Goal: Transaction & Acquisition: Purchase product/service

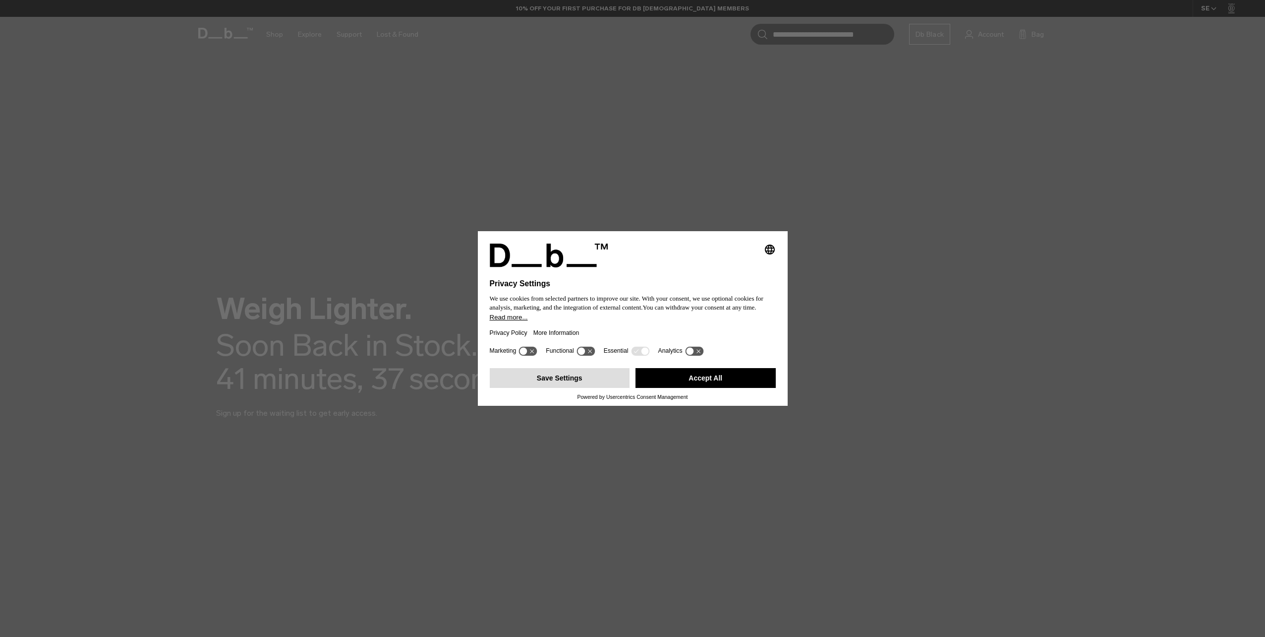
click at [543, 377] on button "Save Settings" at bounding box center [560, 378] width 140 height 20
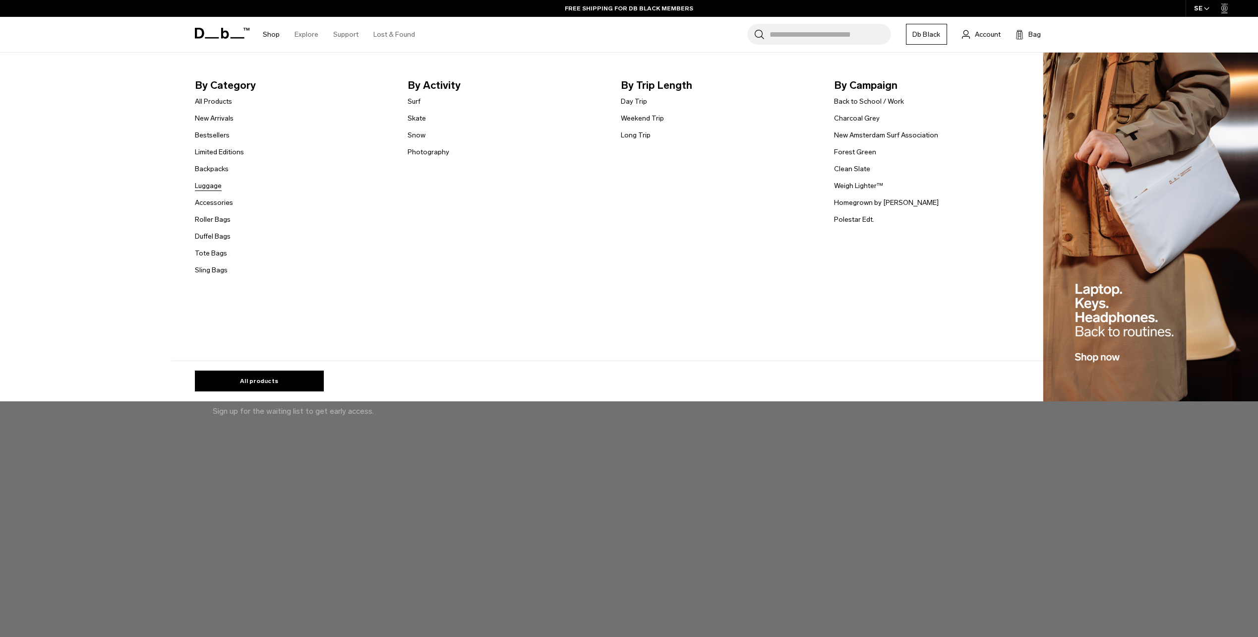
click at [221, 186] on link "Luggage" at bounding box center [208, 185] width 27 height 10
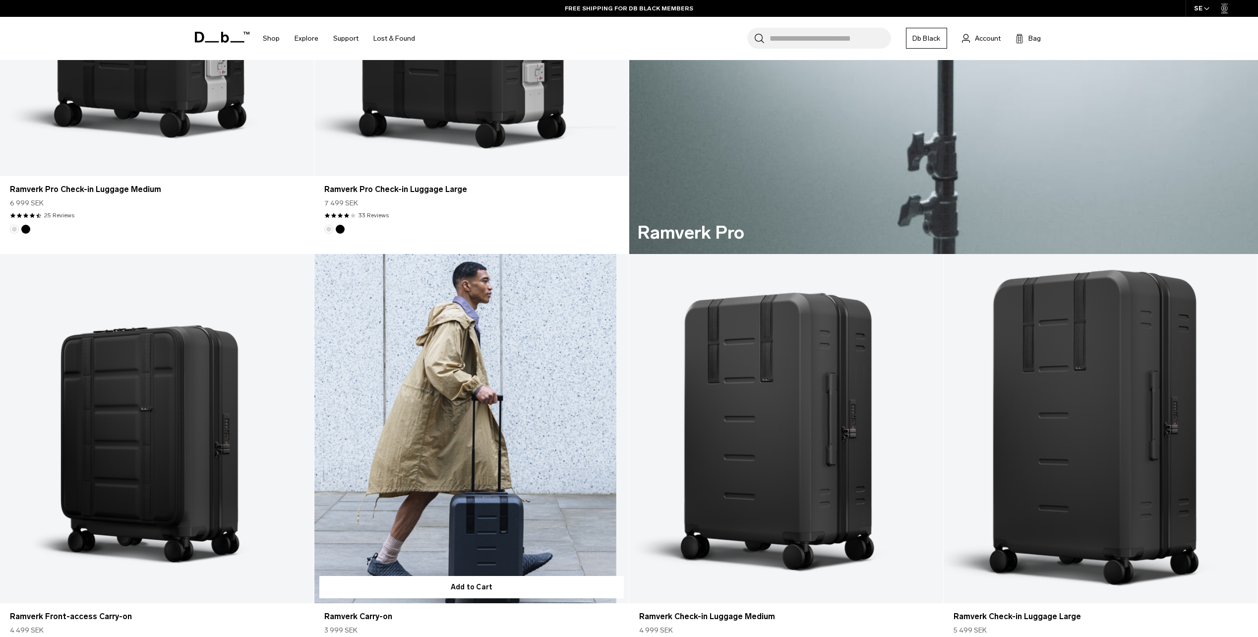
scroll to position [1091, 0]
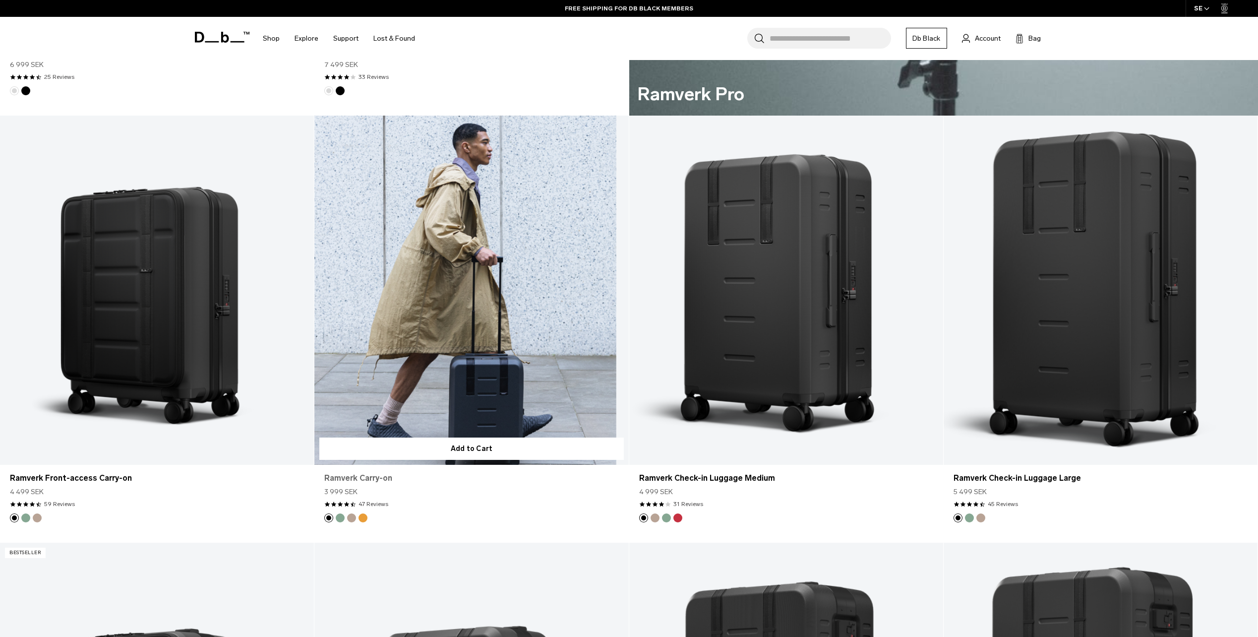
click at [365, 480] on link "Ramverk Carry-on" at bounding box center [471, 478] width 294 height 12
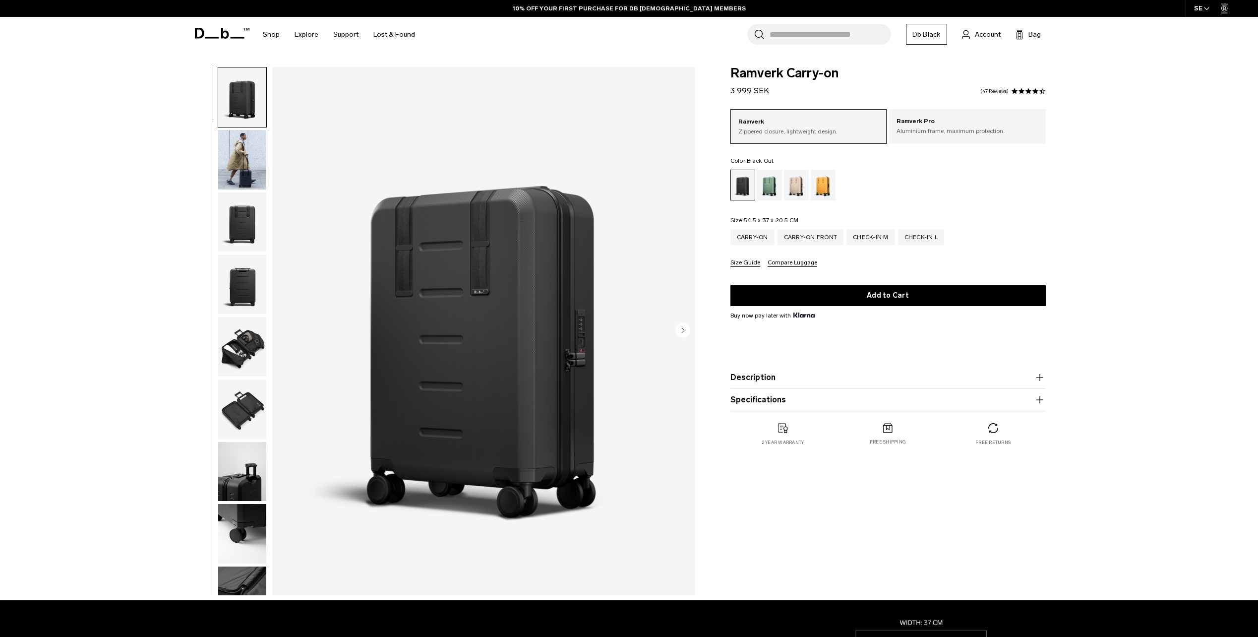
click at [763, 381] on button "Description" at bounding box center [887, 377] width 315 height 12
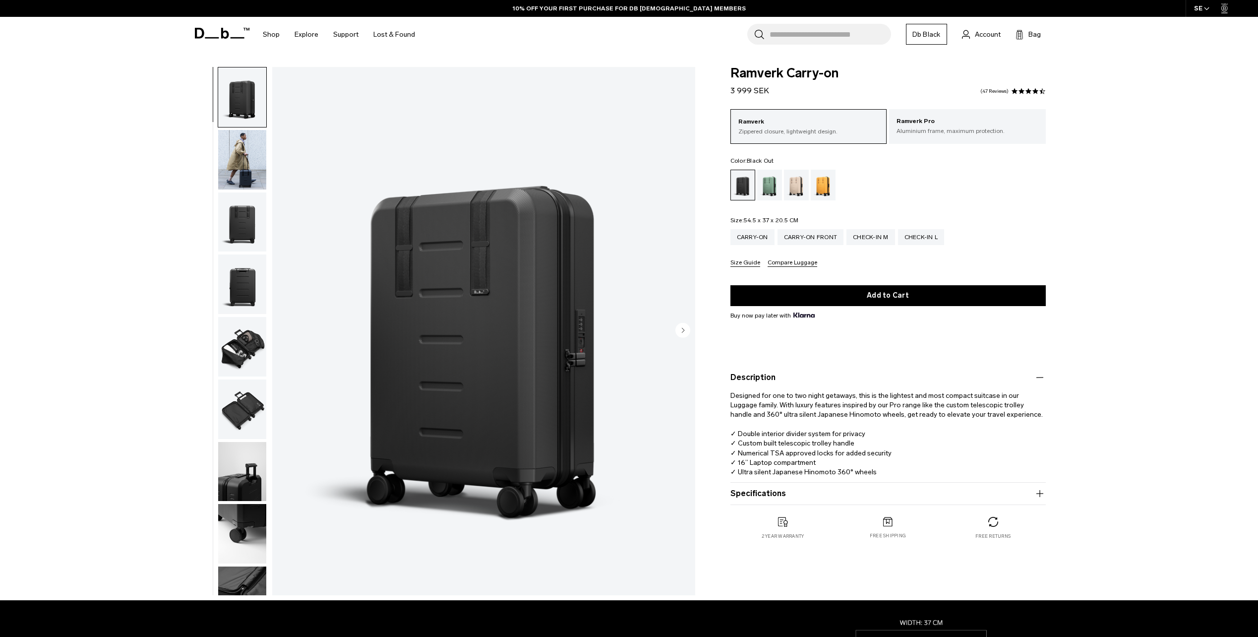
click at [754, 487] on product-accordion "Specifications Volume 34 Litres Dimensions 54.5 x 37 x 20.5 CM (H x W x D) Weig…" at bounding box center [887, 493] width 315 height 22
click at [754, 493] on button "Specifications" at bounding box center [887, 493] width 315 height 12
click at [681, 333] on circle "Next slide" at bounding box center [682, 329] width 15 height 15
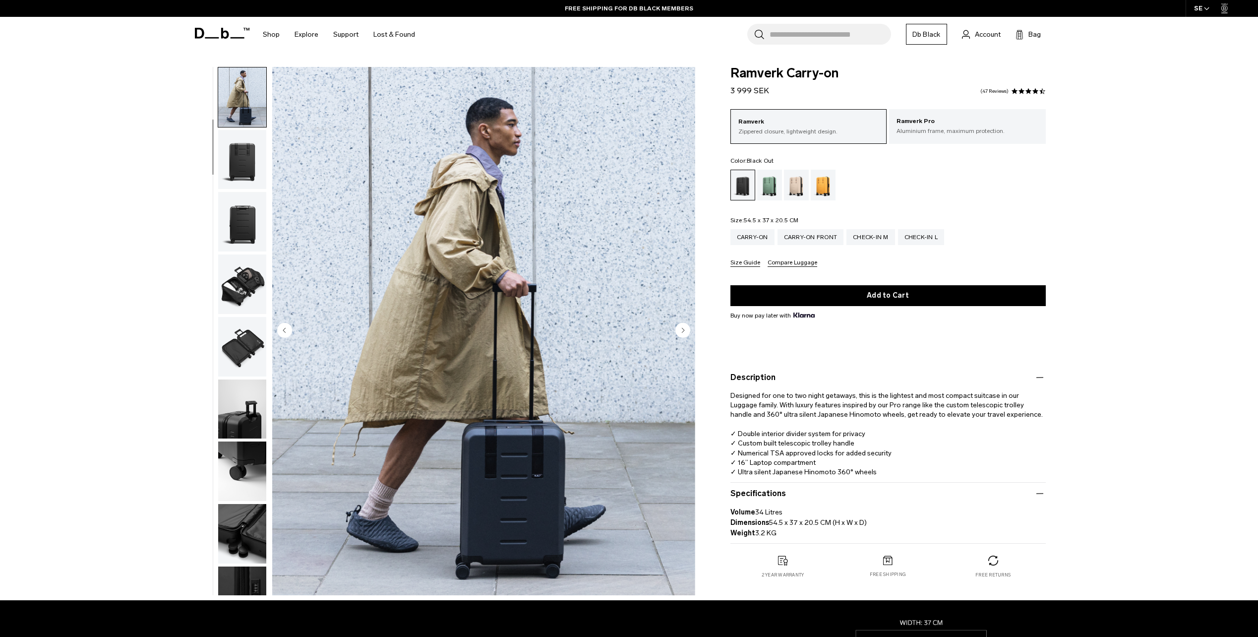
click at [681, 333] on circle "Next slide" at bounding box center [682, 329] width 15 height 15
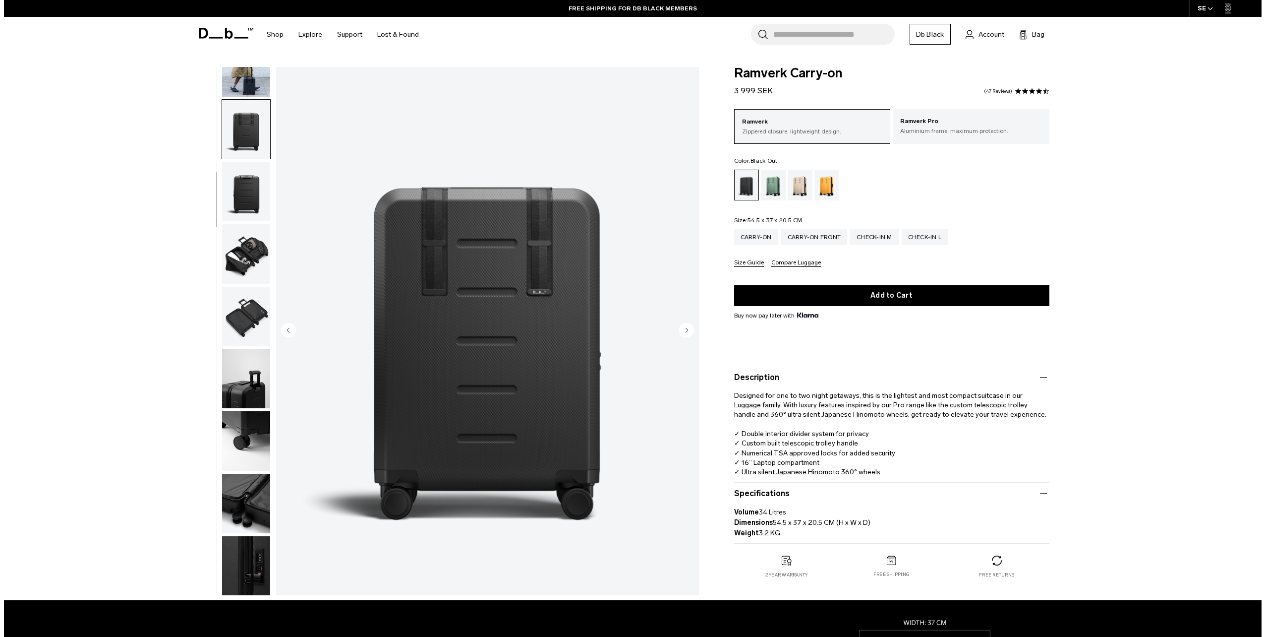
scroll to position [94, 0]
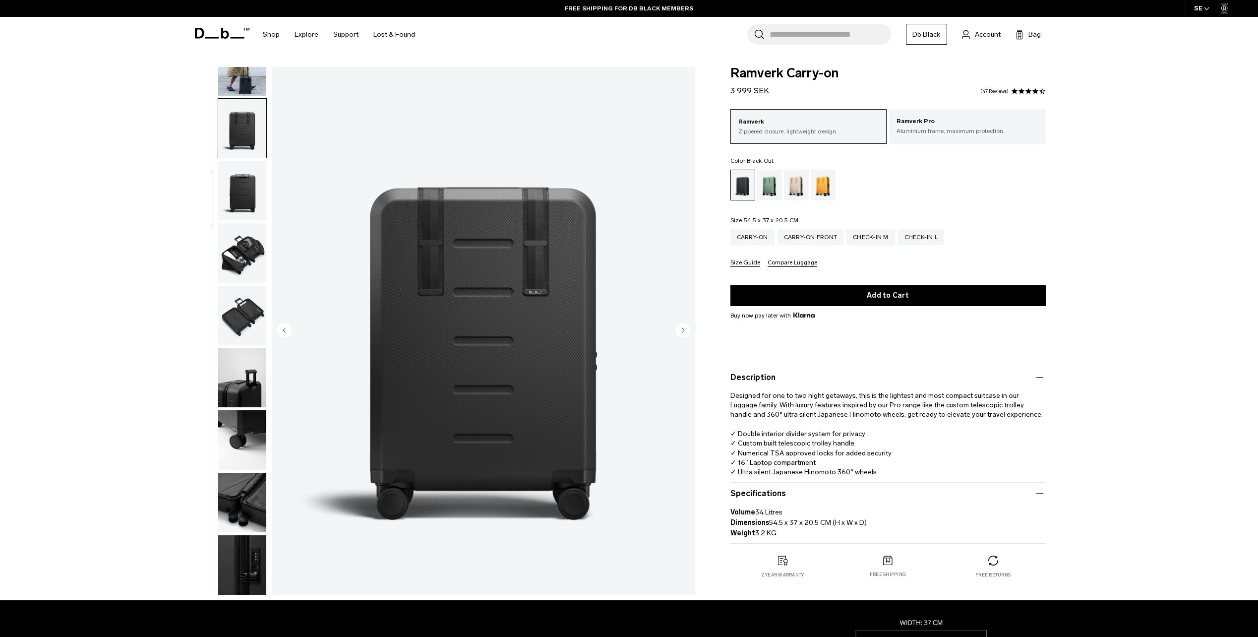
click at [681, 333] on circle "Next slide" at bounding box center [682, 329] width 15 height 15
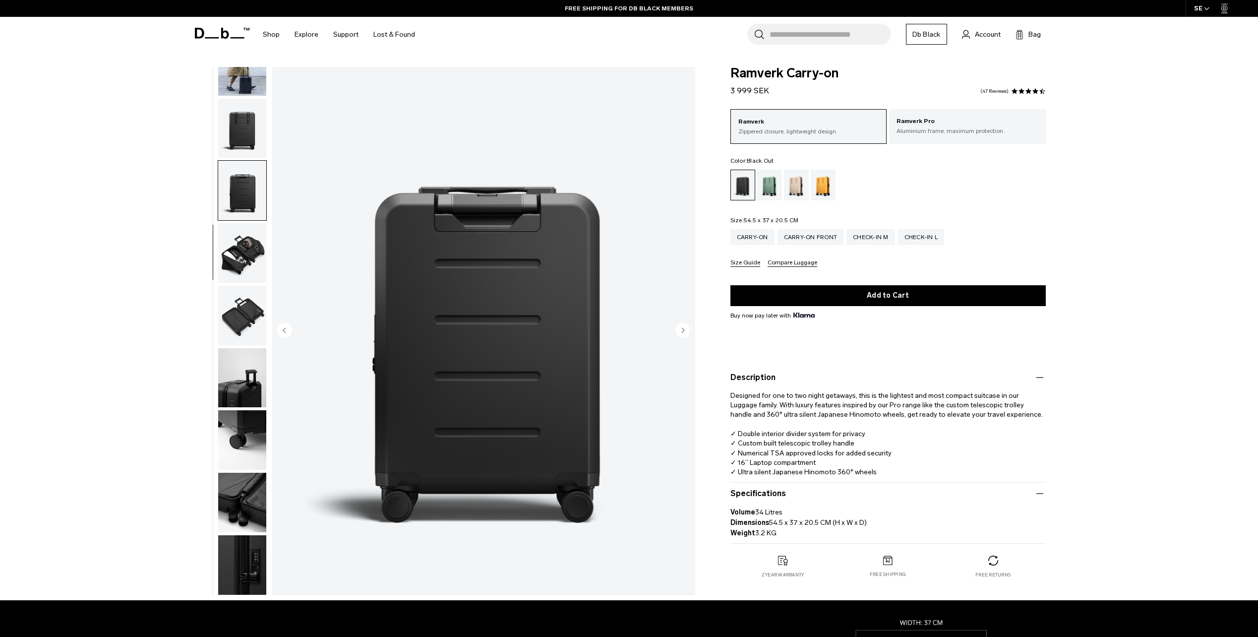
click at [681, 333] on circle "Next slide" at bounding box center [682, 329] width 15 height 15
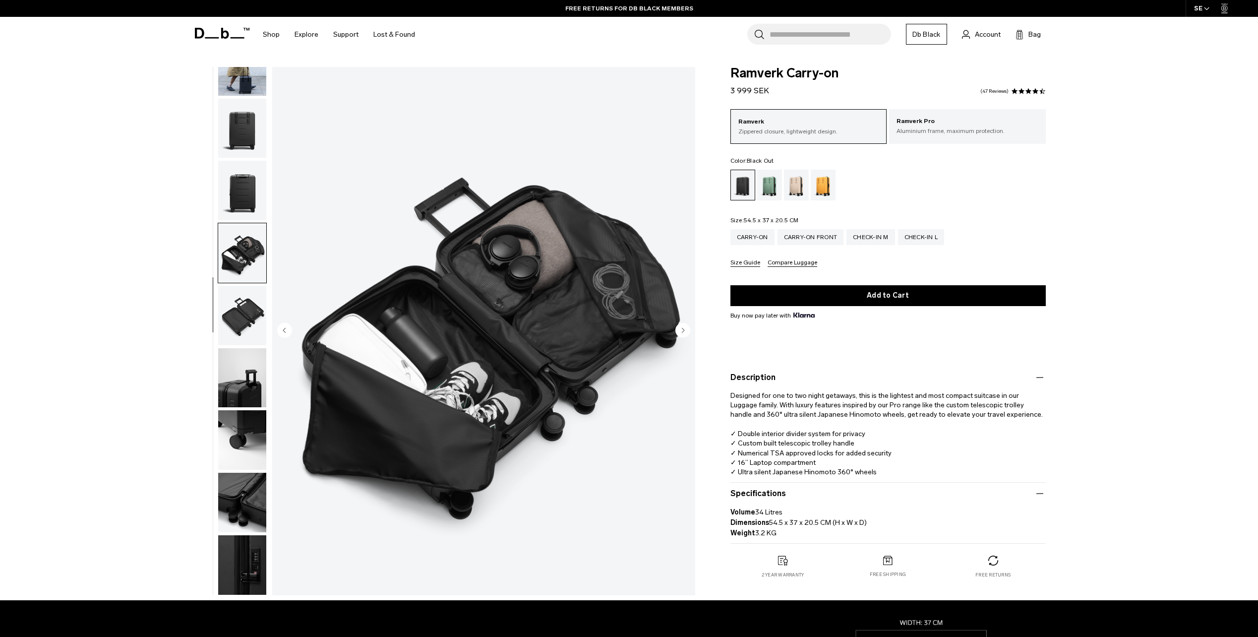
click at [681, 333] on circle "Next slide" at bounding box center [682, 329] width 15 height 15
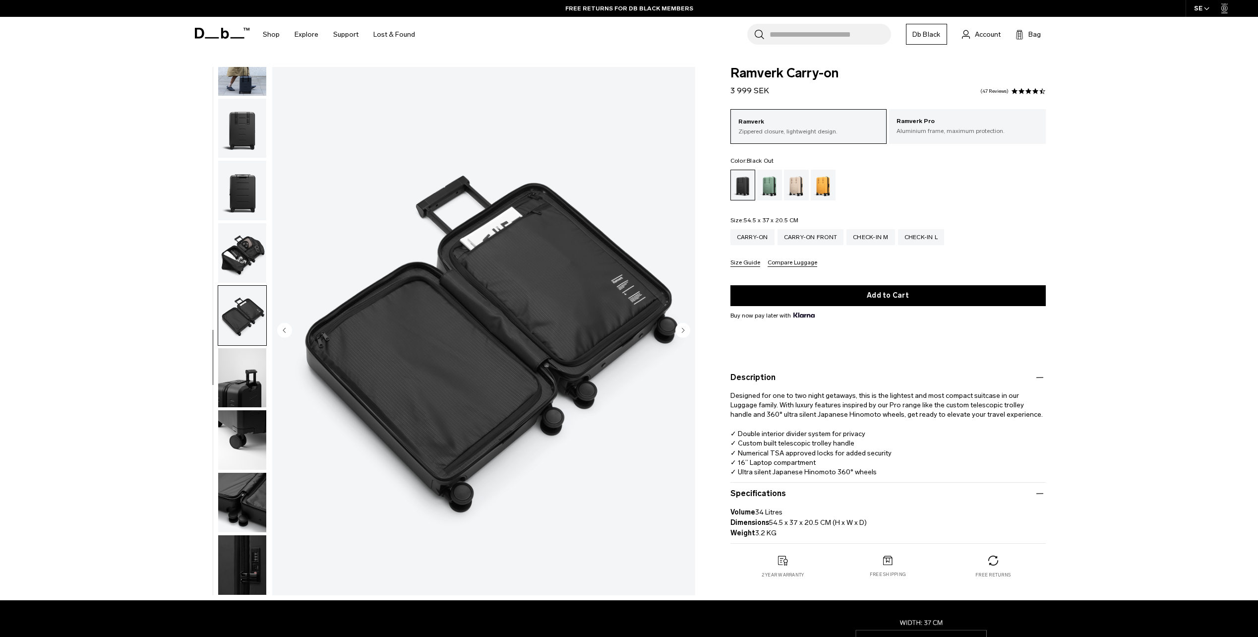
click at [681, 333] on circle "Next slide" at bounding box center [682, 329] width 15 height 15
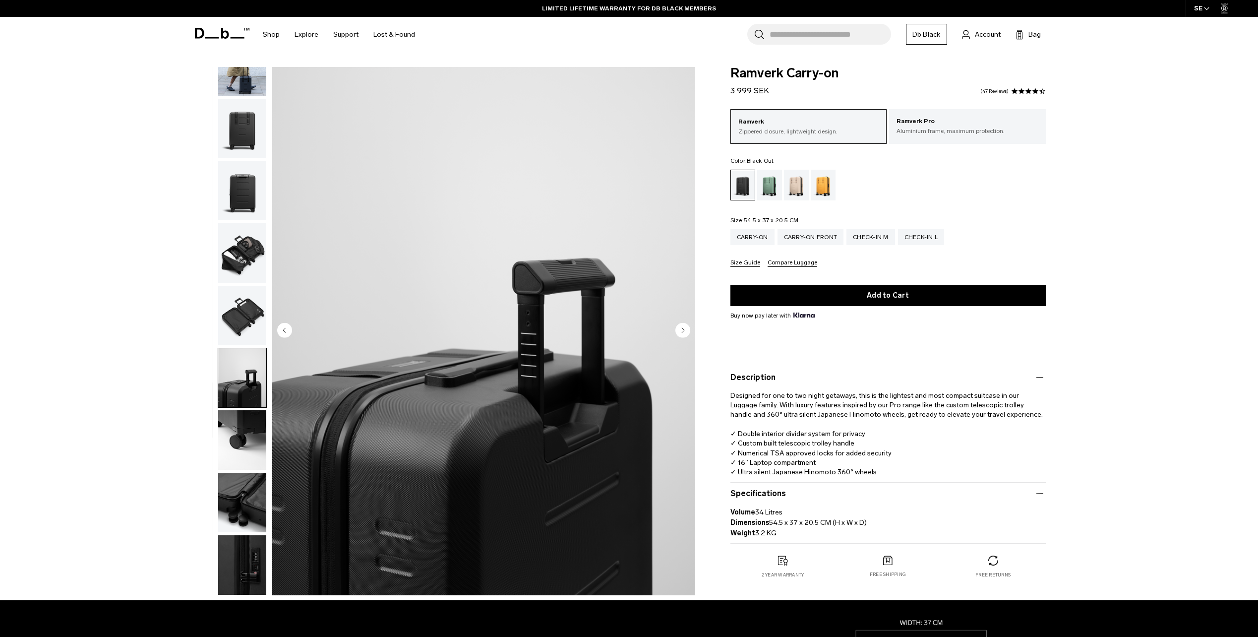
click at [685, 327] on circle "Next slide" at bounding box center [682, 329] width 15 height 15
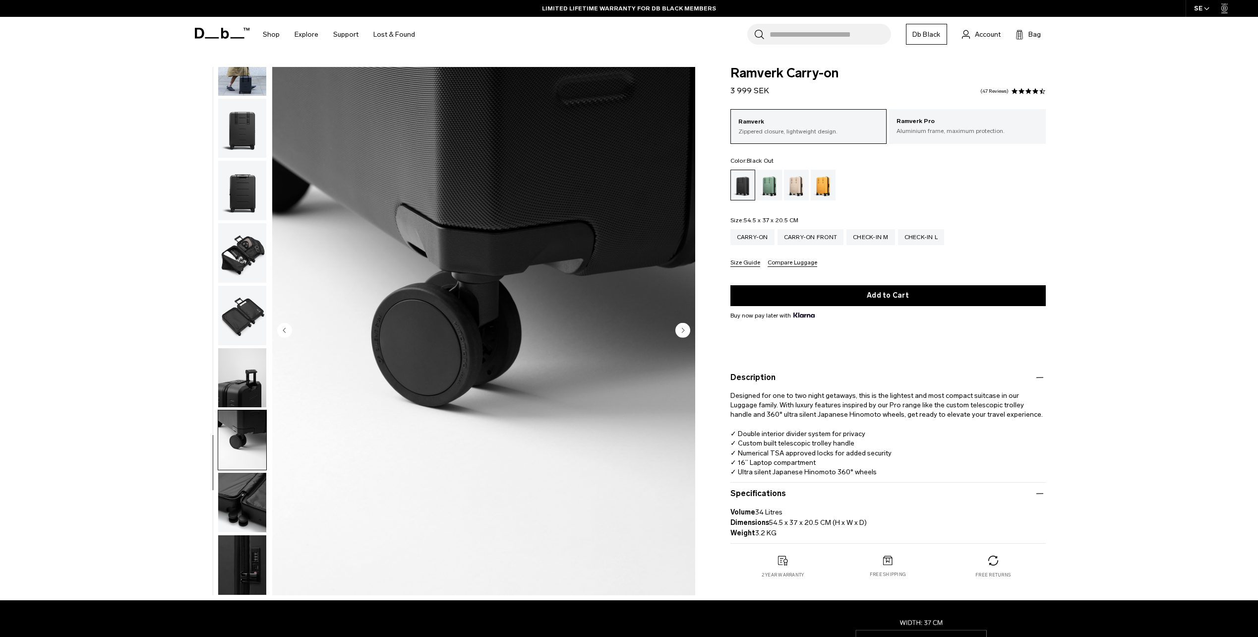
click at [685, 327] on circle "Next slide" at bounding box center [682, 329] width 15 height 15
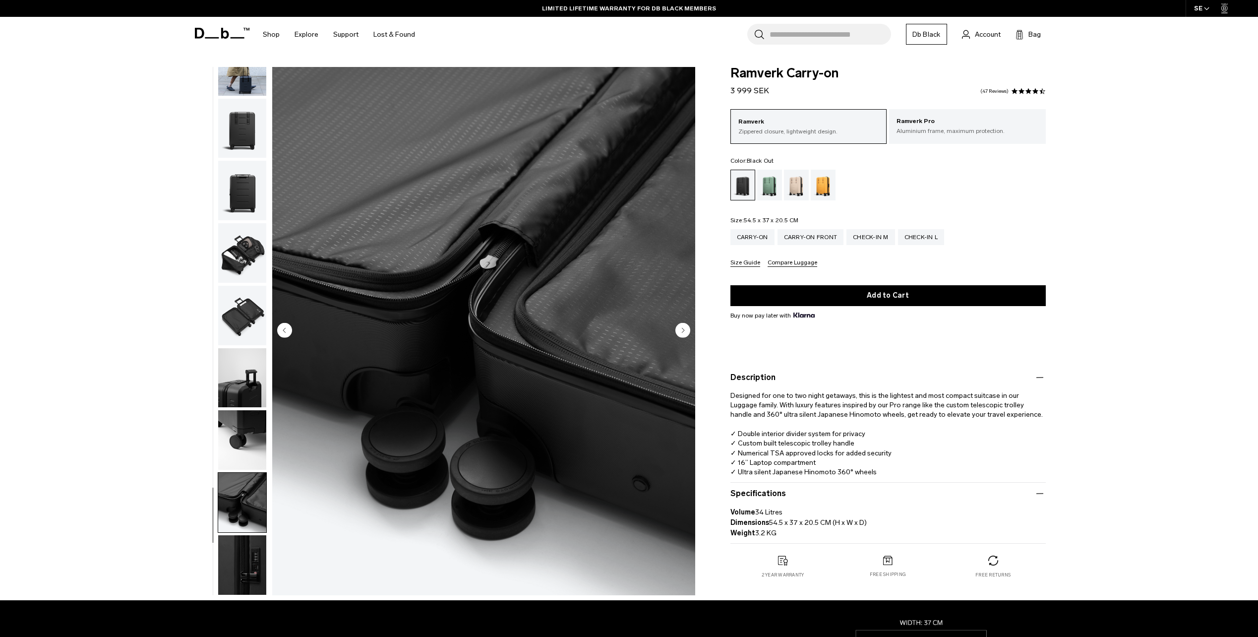
click at [685, 327] on circle "Next slide" at bounding box center [682, 329] width 15 height 15
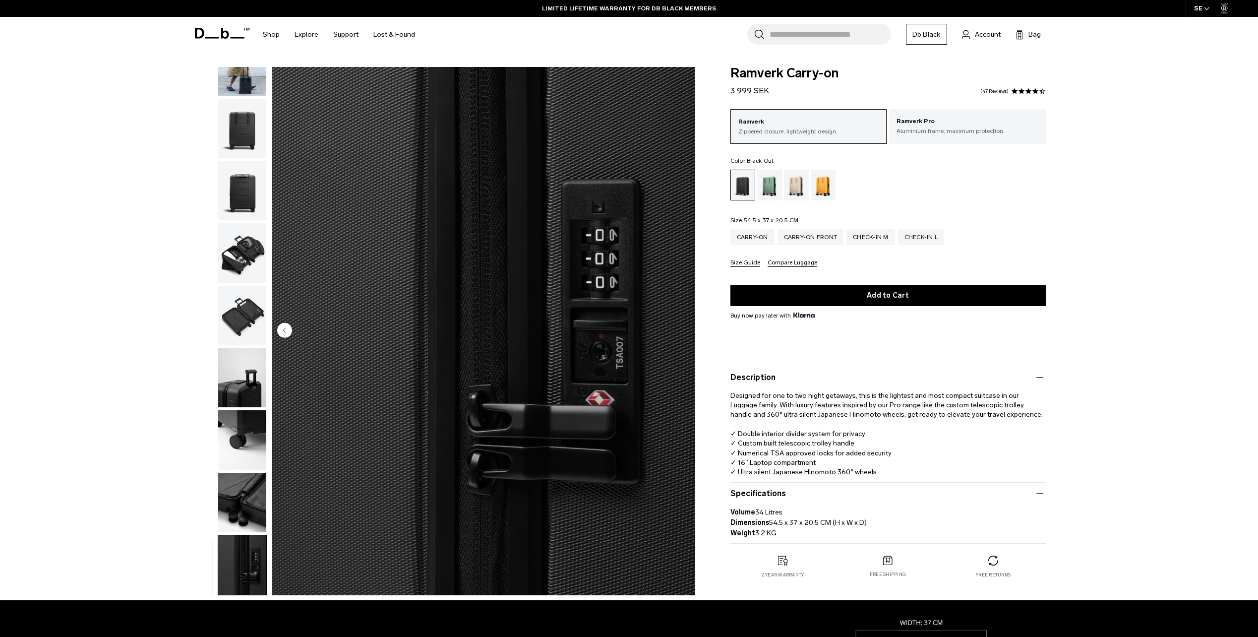
click at [685, 327] on img "10 / 10" at bounding box center [483, 331] width 423 height 528
